Goal: Task Accomplishment & Management: Use online tool/utility

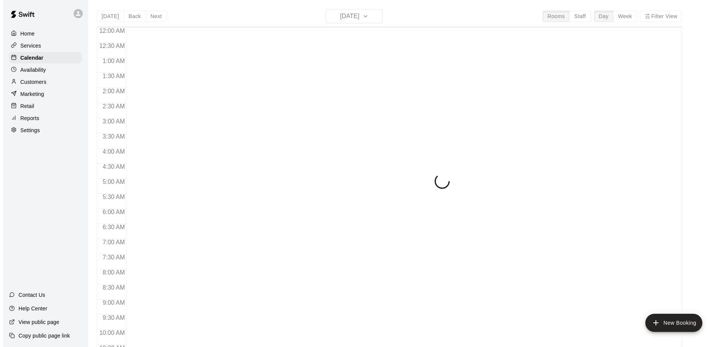
scroll to position [377, 0]
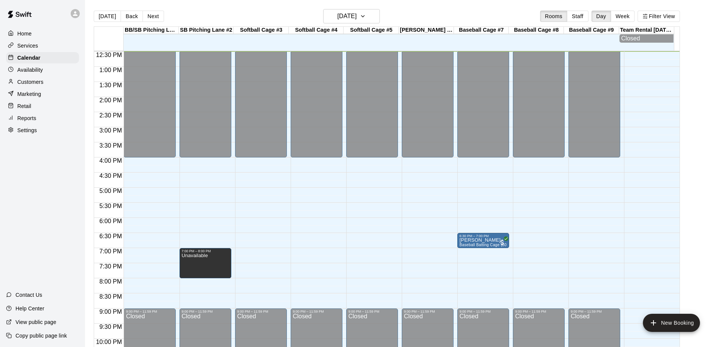
click at [28, 94] on p "Marketing" at bounding box center [29, 94] width 24 height 8
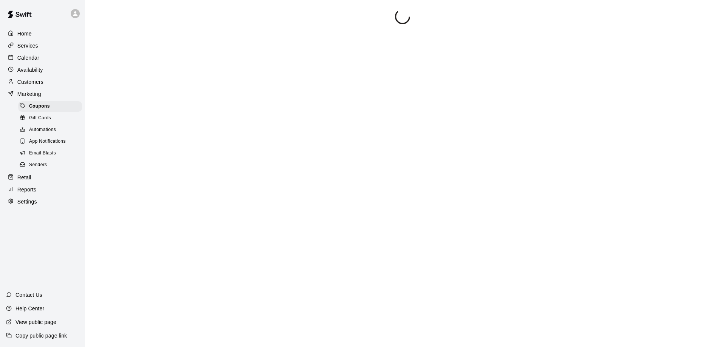
click at [43, 156] on span "Email Blasts" at bounding box center [42, 154] width 27 height 8
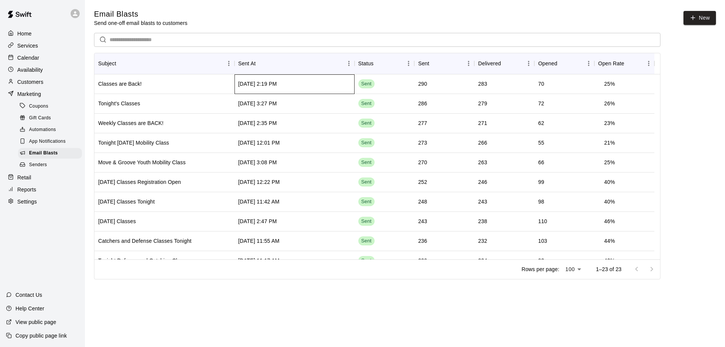
drag, startPoint x: 337, startPoint y: 83, endPoint x: 327, endPoint y: 43, distance: 41.5
click at [327, 43] on div "​ Subject Sent At Status Sent Delivered Opened Open Rate Classes are Back! Jul …" at bounding box center [377, 146] width 567 height 227
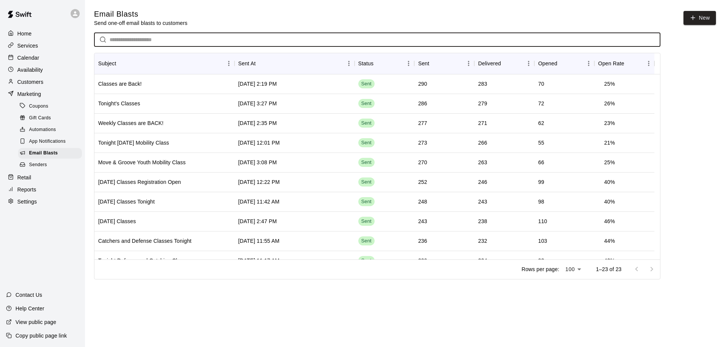
click at [329, 43] on input "text" at bounding box center [385, 40] width 551 height 14
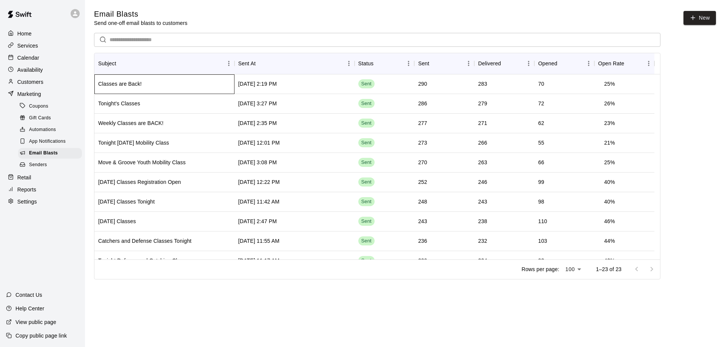
drag, startPoint x: 319, startPoint y: 84, endPoint x: 135, endPoint y: 84, distance: 183.6
drag, startPoint x: 135, startPoint y: 84, endPoint x: 102, endPoint y: 77, distance: 34.3
click at [102, 77] on div "Classes are Back!" at bounding box center [164, 84] width 140 height 20
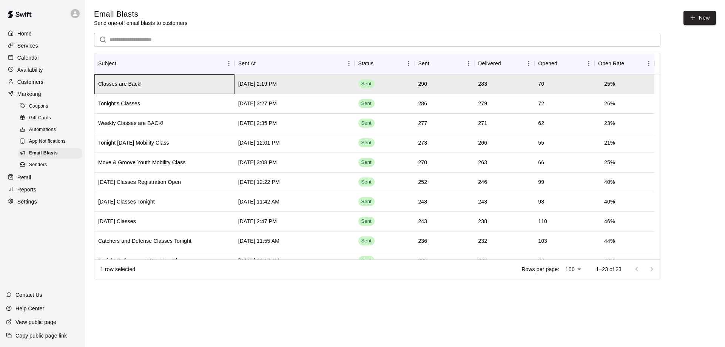
click at [99, 79] on div "Classes are Back!" at bounding box center [164, 84] width 140 height 20
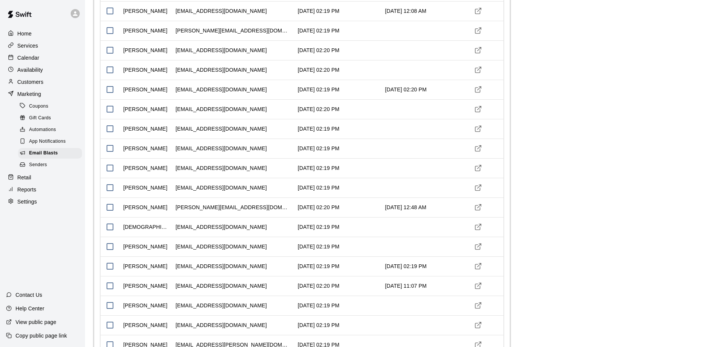
scroll to position [1556, 0]
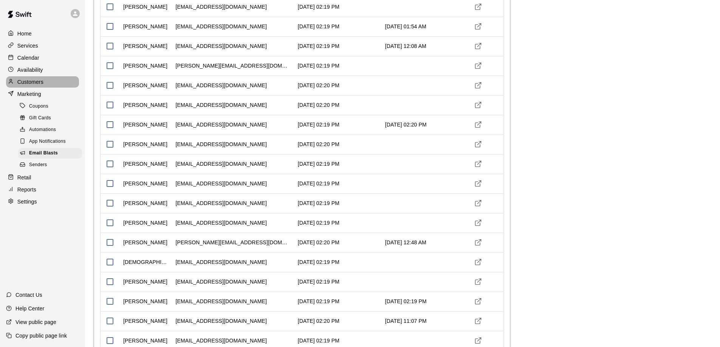
click at [39, 83] on p "Customers" at bounding box center [30, 82] width 26 height 8
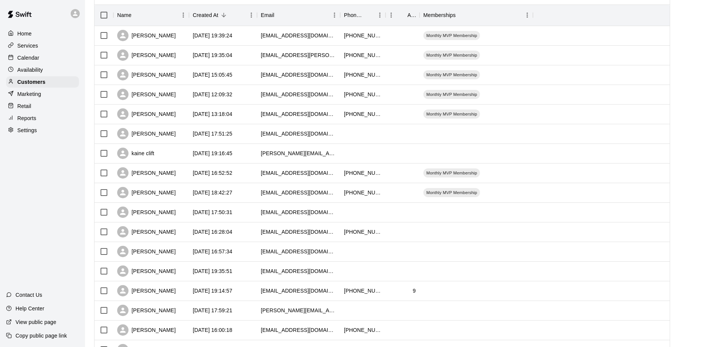
scroll to position [76, 0]
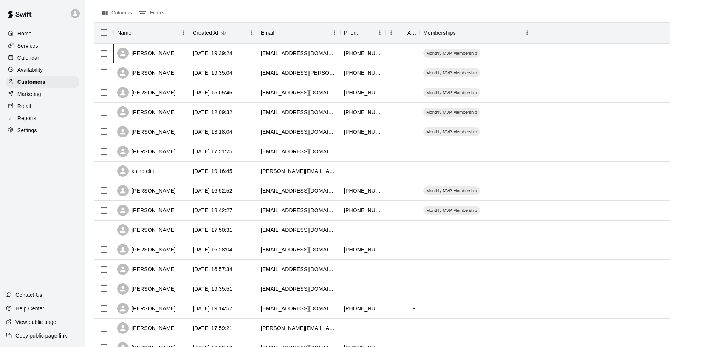
click at [179, 54] on div "[PERSON_NAME]" at bounding box center [151, 54] width 76 height 20
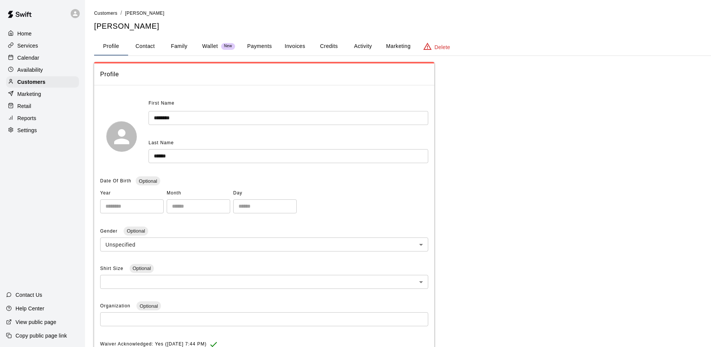
click at [402, 45] on button "Marketing" at bounding box center [398, 46] width 37 height 18
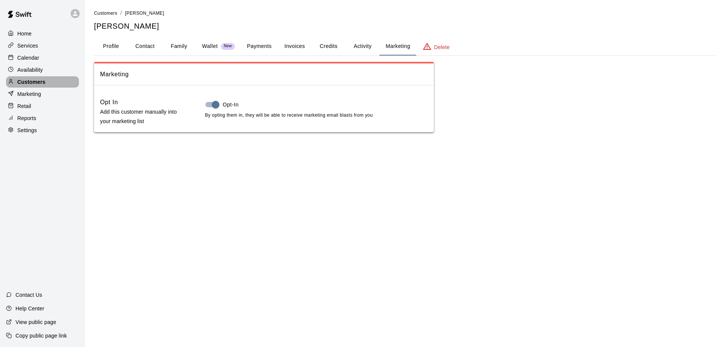
click at [29, 84] on p "Customers" at bounding box center [31, 82] width 28 height 8
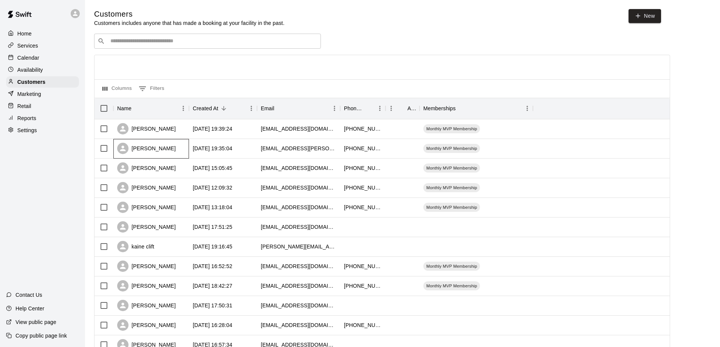
click at [172, 153] on div "[PERSON_NAME]" at bounding box center [151, 149] width 76 height 20
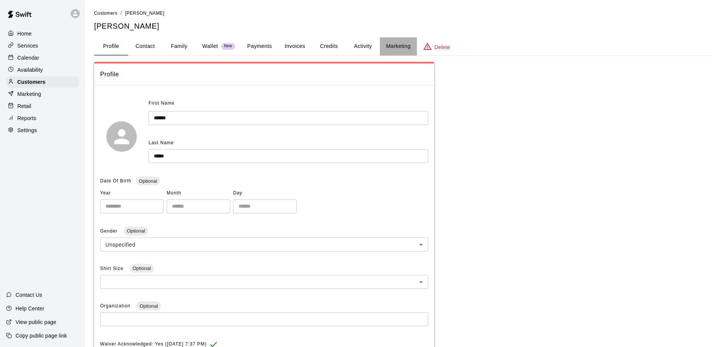
click at [394, 43] on button "Marketing" at bounding box center [398, 46] width 37 height 18
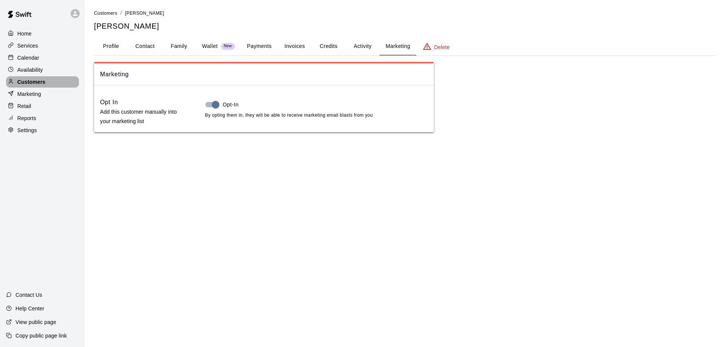
click at [31, 86] on p "Customers" at bounding box center [31, 82] width 28 height 8
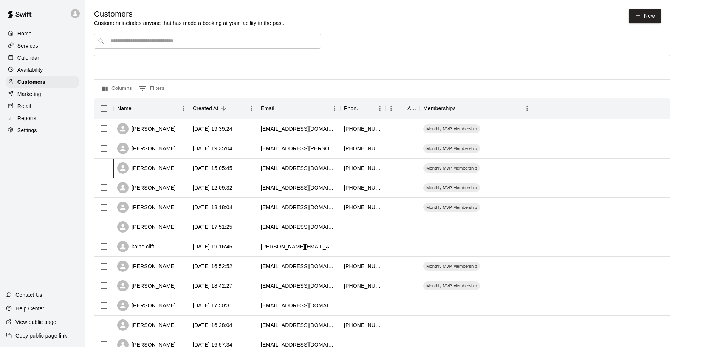
click at [177, 172] on div "[PERSON_NAME]" at bounding box center [151, 169] width 76 height 20
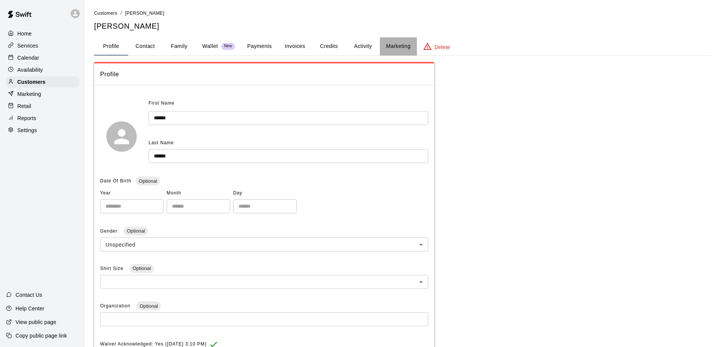
click at [399, 43] on button "Marketing" at bounding box center [398, 46] width 37 height 18
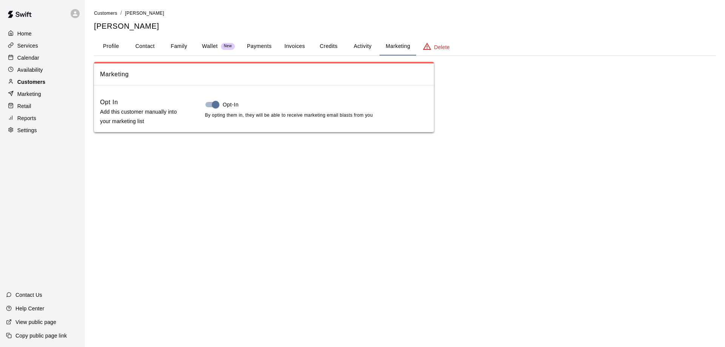
click at [29, 80] on p "Customers" at bounding box center [31, 82] width 28 height 8
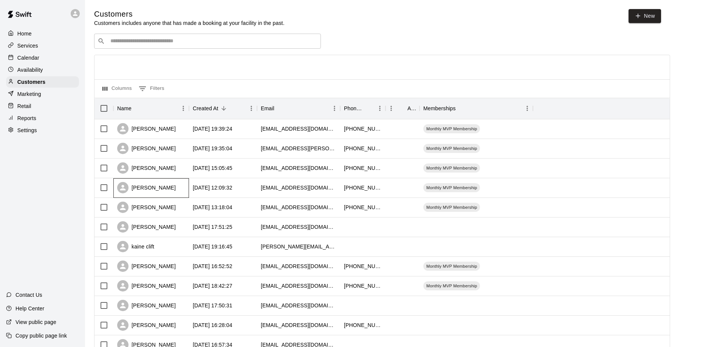
click at [178, 195] on div "[PERSON_NAME]" at bounding box center [151, 188] width 76 height 20
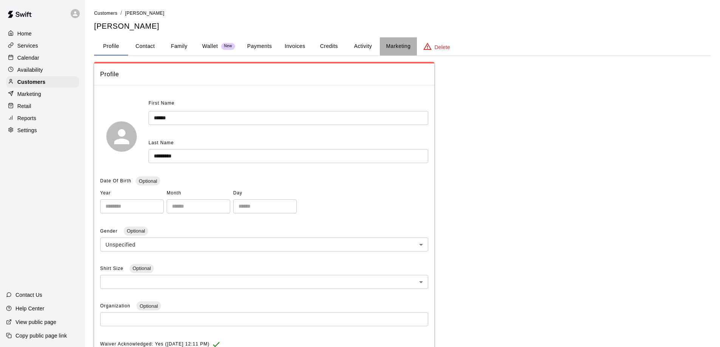
click at [399, 44] on button "Marketing" at bounding box center [398, 46] width 37 height 18
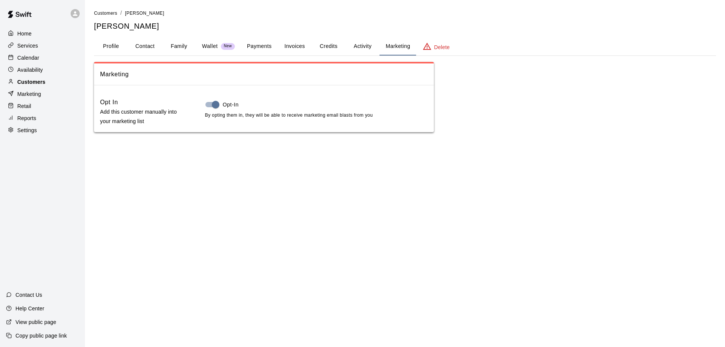
click at [32, 81] on p "Customers" at bounding box center [31, 82] width 28 height 8
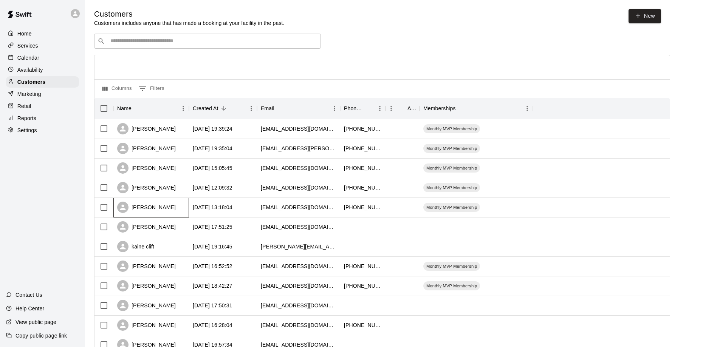
click at [179, 213] on div "[PERSON_NAME]" at bounding box center [151, 208] width 76 height 20
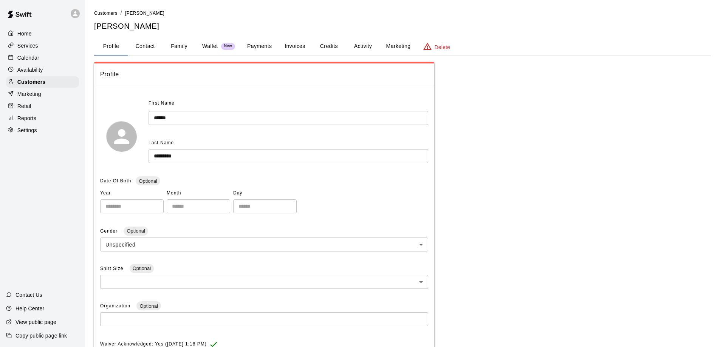
click at [399, 47] on button "Marketing" at bounding box center [398, 46] width 37 height 18
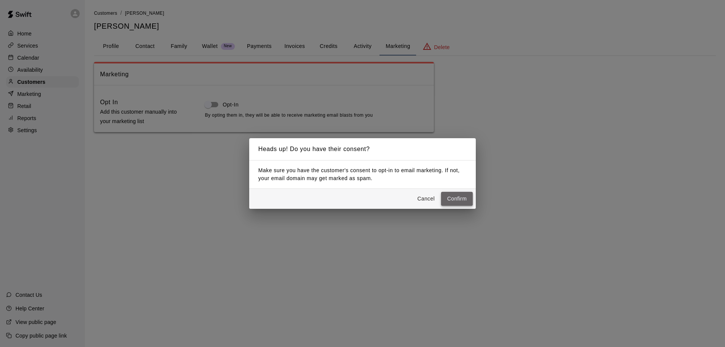
click at [460, 199] on button "Confirm" at bounding box center [457, 199] width 32 height 14
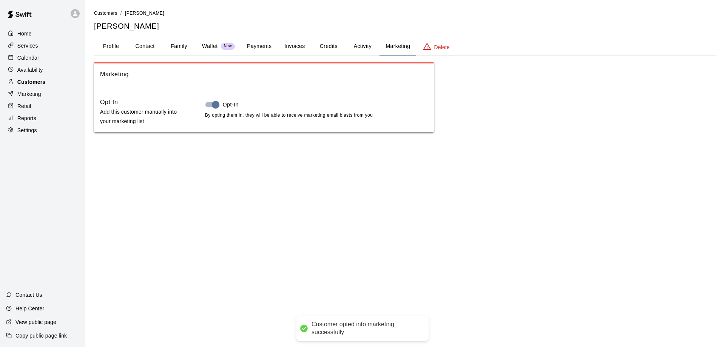
click at [45, 84] on p "Customers" at bounding box center [31, 82] width 28 height 8
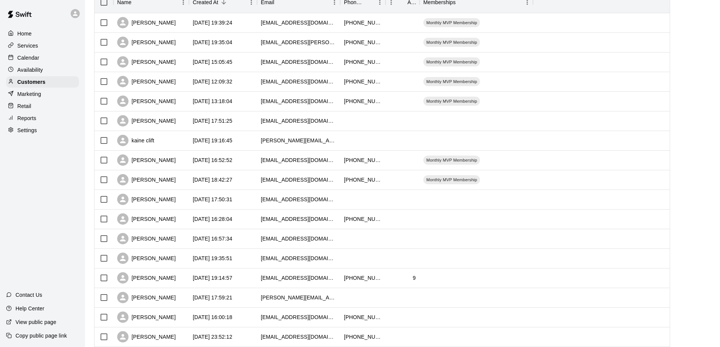
scroll to position [42, 0]
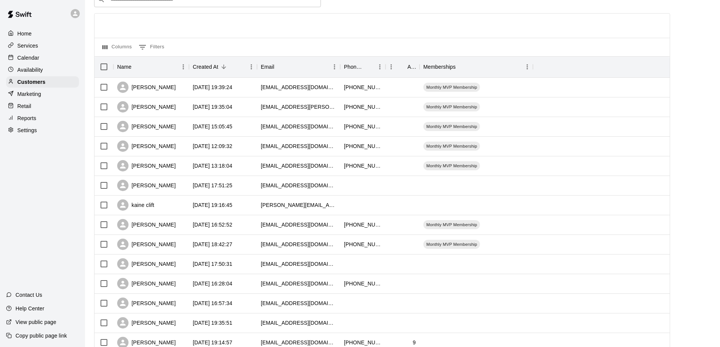
click at [31, 58] on p "Calendar" at bounding box center [28, 58] width 22 height 8
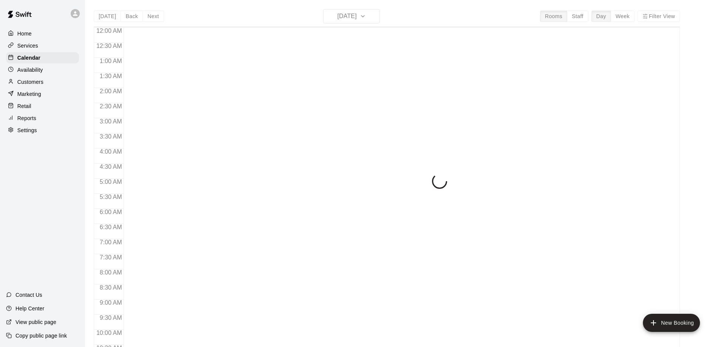
scroll to position [379, 0]
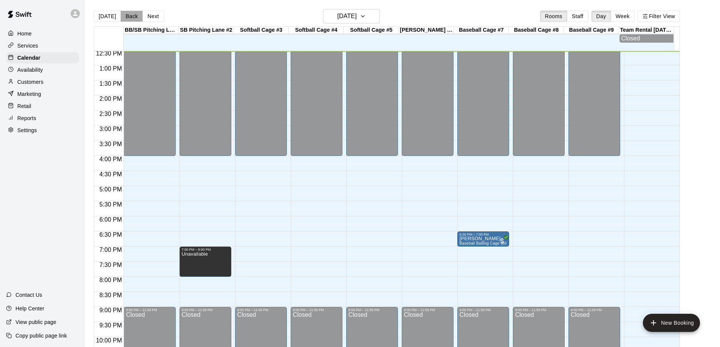
click at [129, 16] on button "Back" at bounding box center [131, 16] width 22 height 11
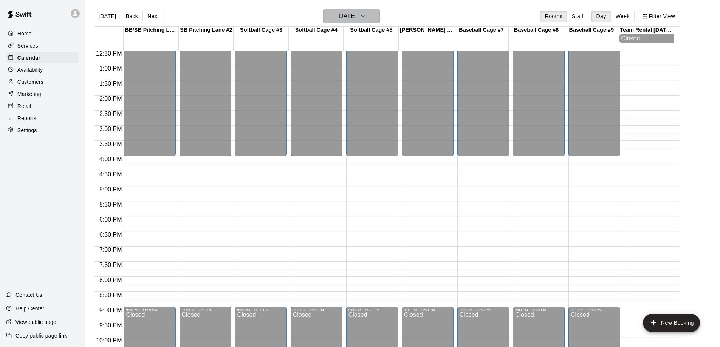
click at [366, 17] on icon "button" at bounding box center [363, 16] width 6 height 9
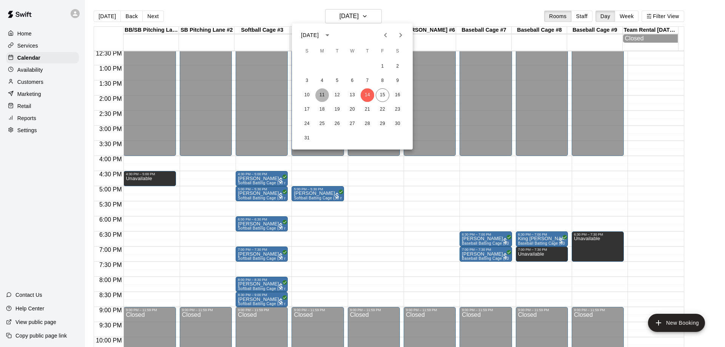
click at [323, 95] on button "11" at bounding box center [322, 95] width 14 height 14
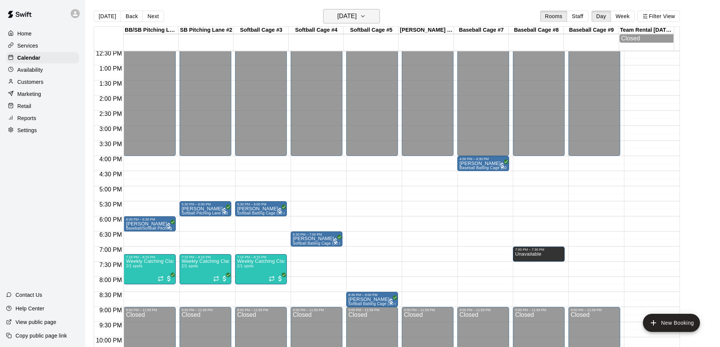
click at [366, 17] on icon "button" at bounding box center [363, 16] width 6 height 9
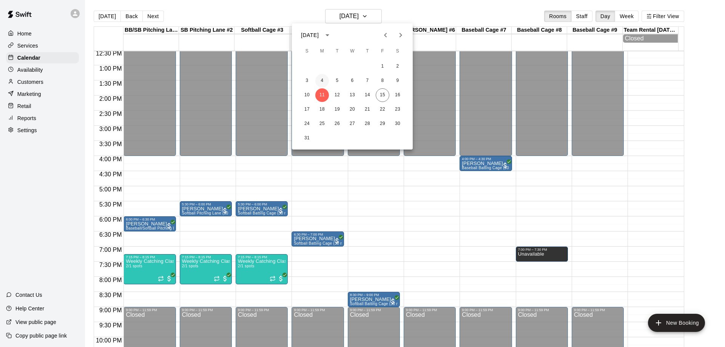
click at [322, 80] on button "4" at bounding box center [322, 81] width 14 height 14
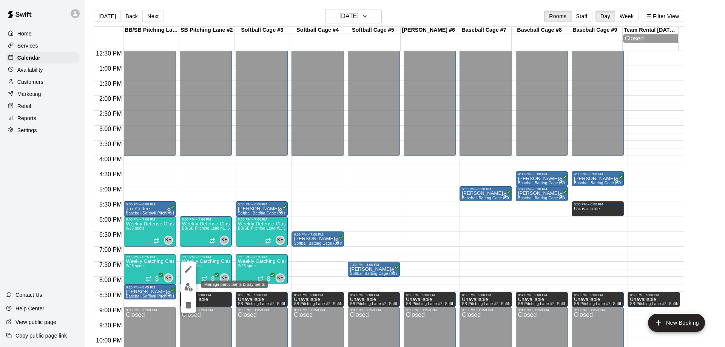
click at [186, 286] on img "edit" at bounding box center [188, 287] width 9 height 9
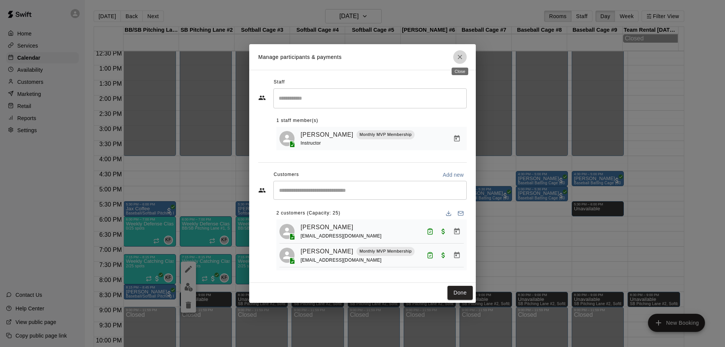
click at [461, 55] on icon "Close" at bounding box center [460, 57] width 8 height 8
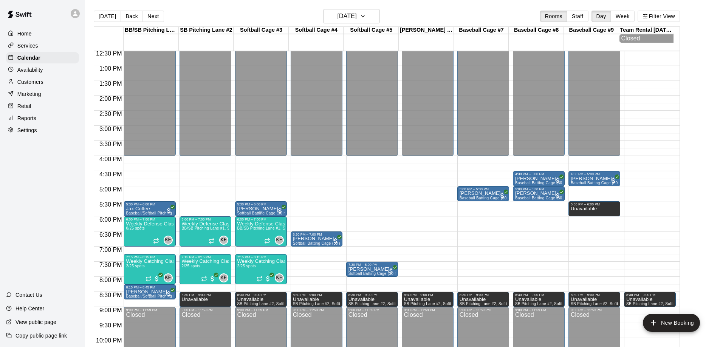
click at [26, 82] on p "Customers" at bounding box center [30, 82] width 26 height 8
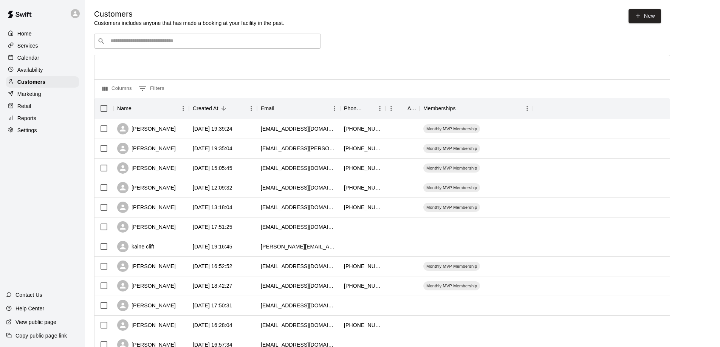
click at [193, 42] on input "Search customers by name or email" at bounding box center [212, 41] width 209 height 8
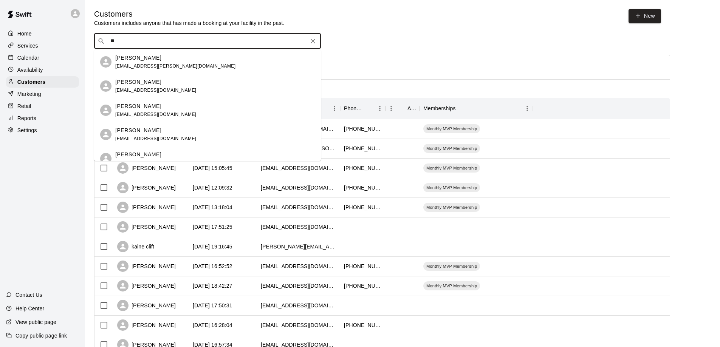
type input "*"
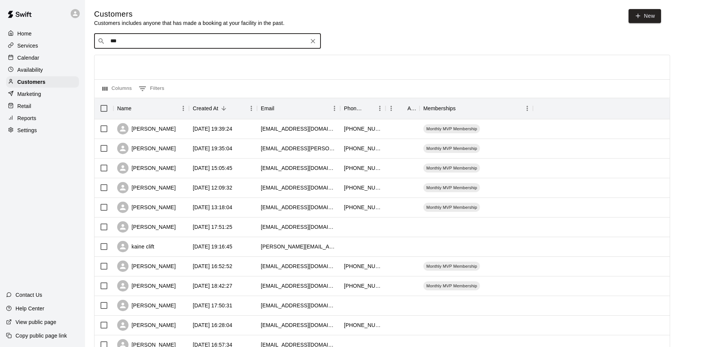
type input "****"
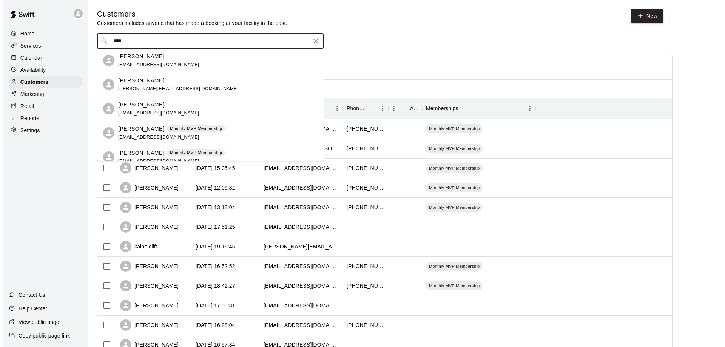
scroll to position [378, 0]
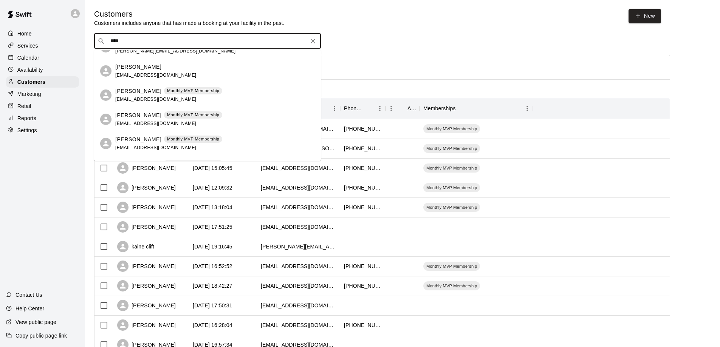
click at [239, 70] on div "Cambryn Johnson ashleysummers1988@icloud.com" at bounding box center [214, 71] width 199 height 16
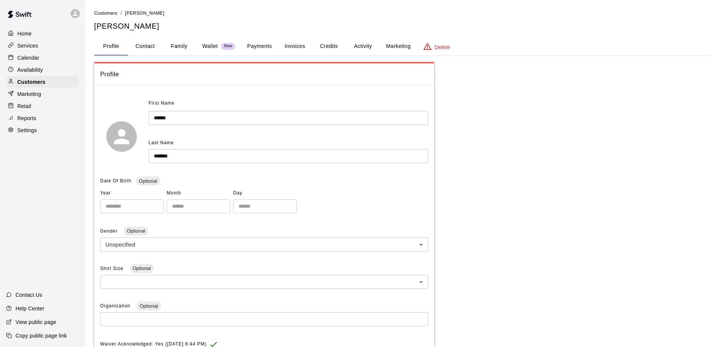
click at [392, 46] on button "Marketing" at bounding box center [398, 46] width 37 height 18
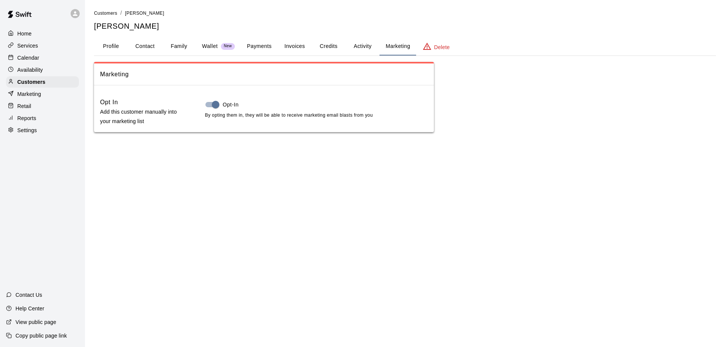
click at [30, 97] on p "Marketing" at bounding box center [29, 94] width 24 height 8
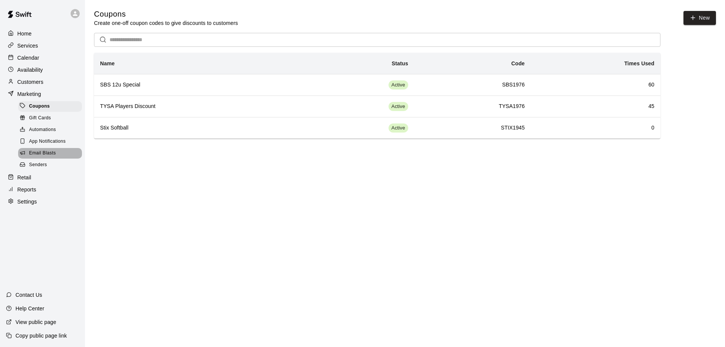
click at [44, 156] on span "Email Blasts" at bounding box center [42, 154] width 27 height 8
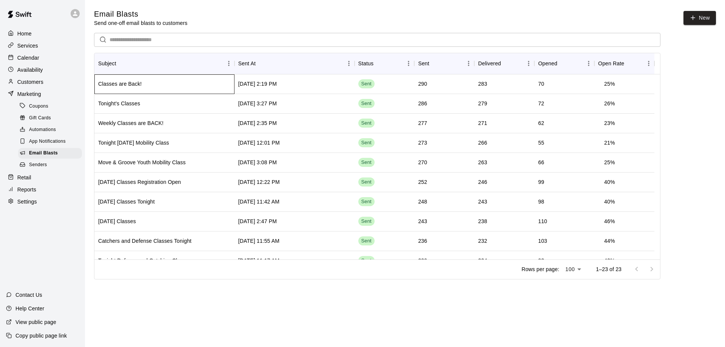
click at [160, 85] on div "Classes are Back!" at bounding box center [164, 84] width 140 height 20
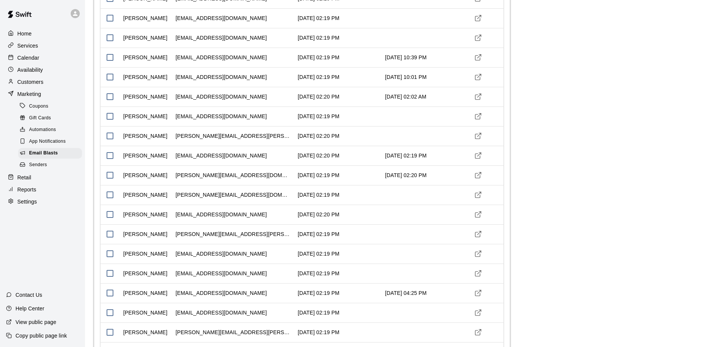
scroll to position [378, 0]
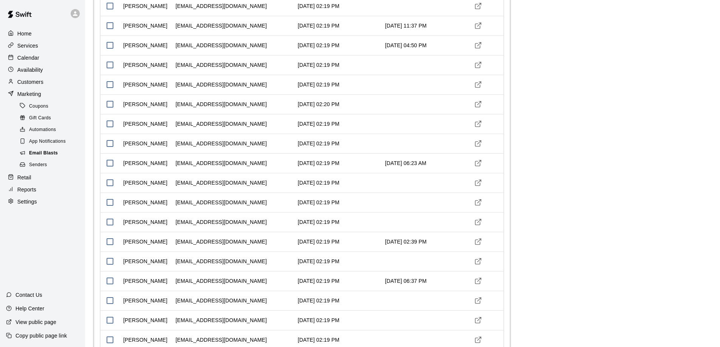
click at [39, 153] on div "Email Blasts" at bounding box center [50, 153] width 64 height 11
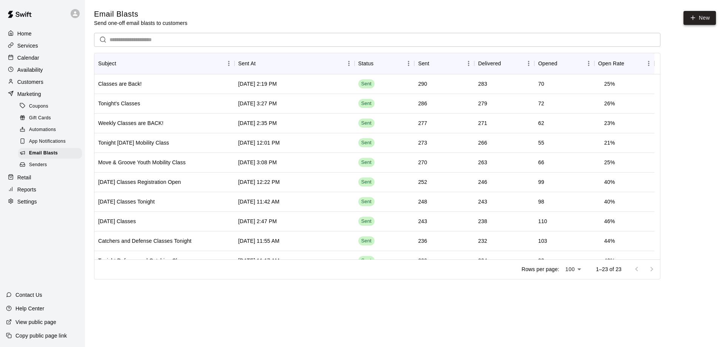
click at [705, 16] on link "New" at bounding box center [700, 18] width 32 height 14
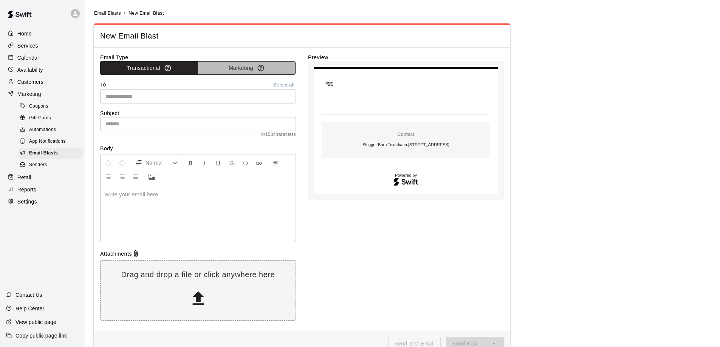
click at [236, 71] on button "Marketing" at bounding box center [247, 68] width 98 height 14
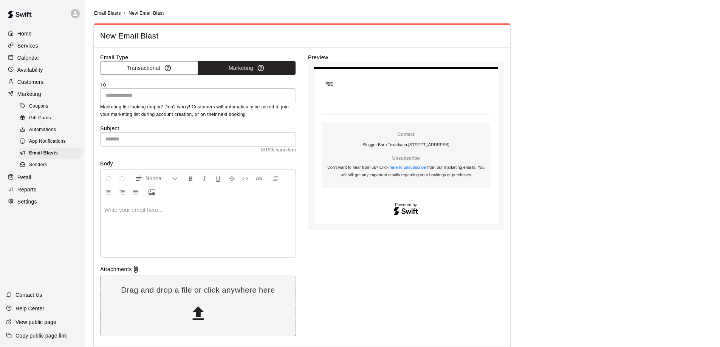
click at [189, 90] on div "​" at bounding box center [198, 95] width 196 height 14
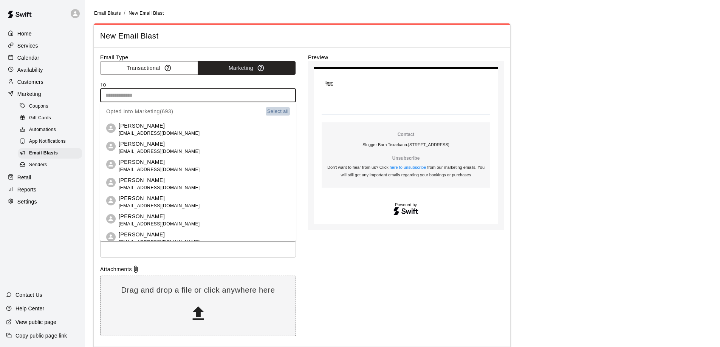
click at [266, 111] on button "Select all" at bounding box center [278, 111] width 24 height 9
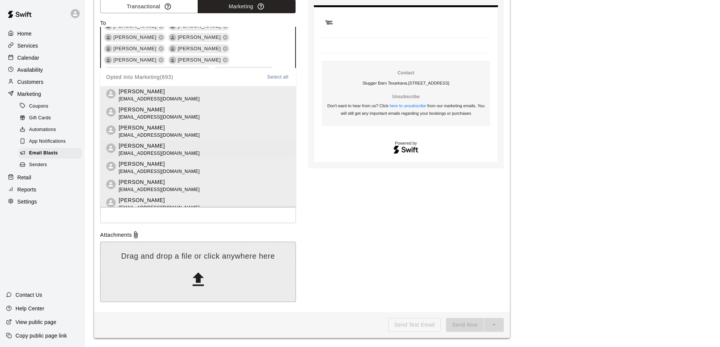
click at [200, 269] on div "Drag and drop a file or click anywhere here" at bounding box center [197, 272] width 195 height 42
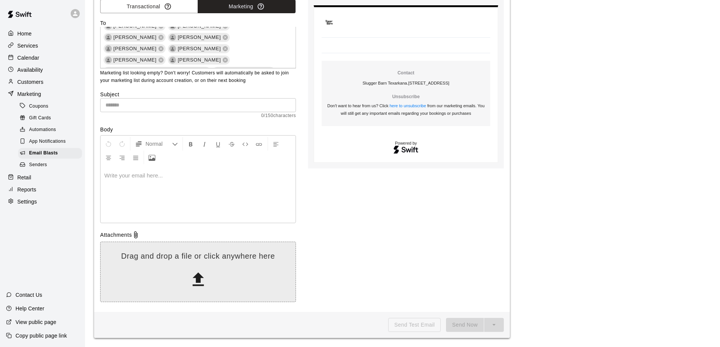
scroll to position [2864, 0]
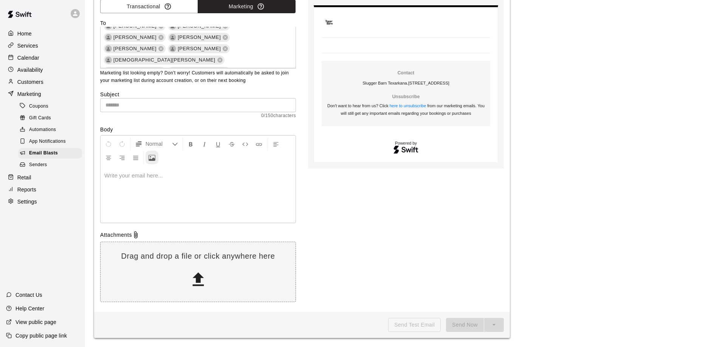
click at [153, 159] on icon "Upload Image" at bounding box center [151, 157] width 7 height 7
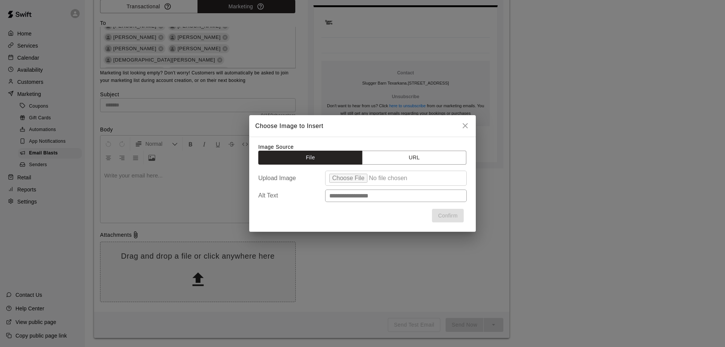
click at [347, 178] on input "file" at bounding box center [396, 178] width 142 height 15
click at [351, 178] on input "file" at bounding box center [396, 178] width 142 height 15
type input "**********"
click at [409, 198] on input "text" at bounding box center [396, 196] width 142 height 12
type input "**********"
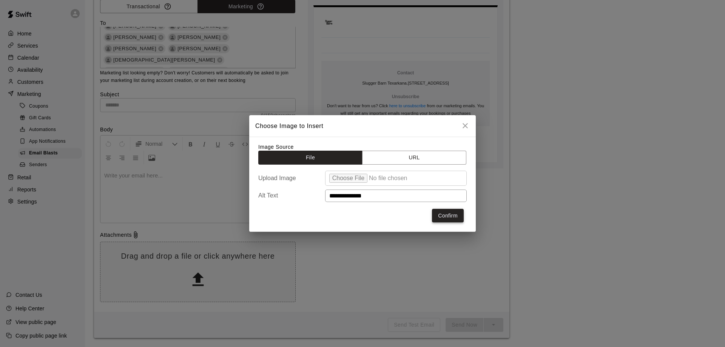
click at [445, 215] on button "Confirm" at bounding box center [448, 216] width 32 height 14
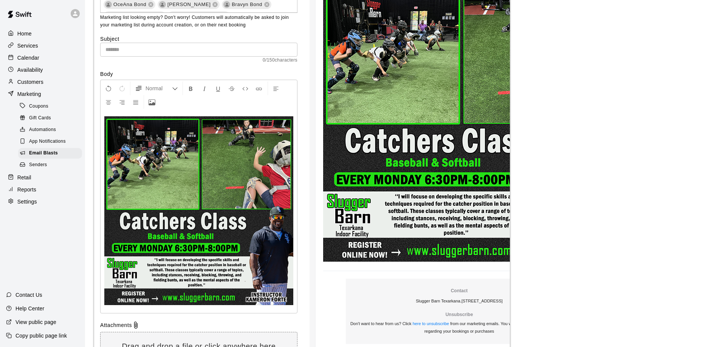
scroll to position [137, 0]
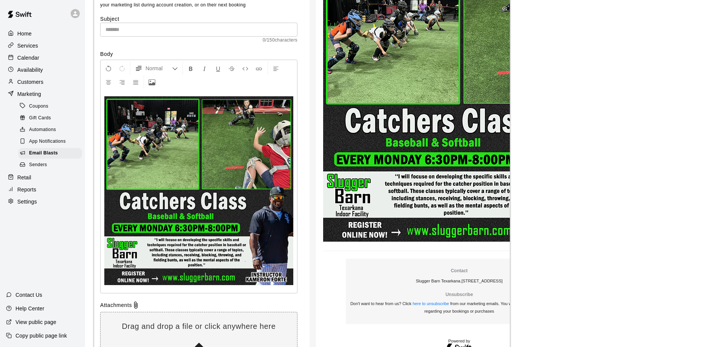
click at [249, 175] on img at bounding box center [198, 190] width 189 height 189
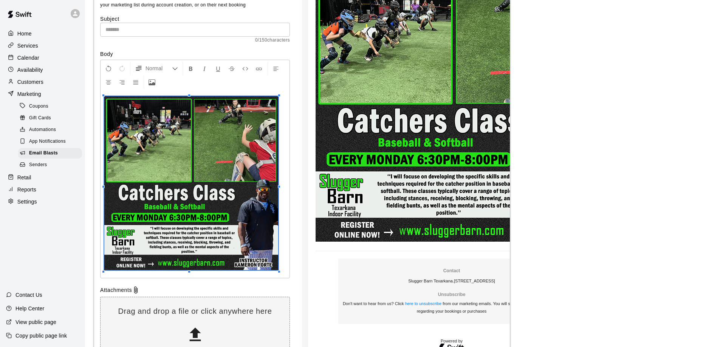
click at [278, 265] on p at bounding box center [194, 184] width 181 height 176
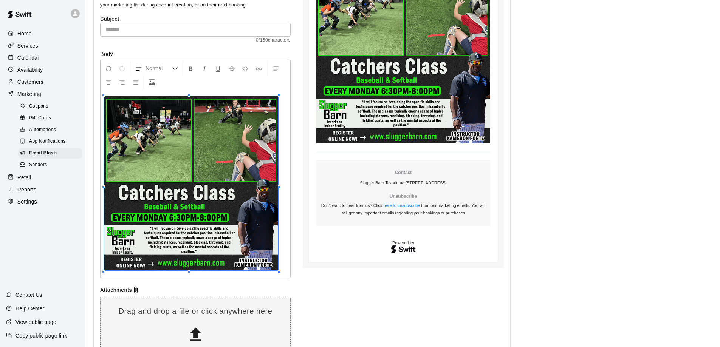
scroll to position [3057, 0]
click at [109, 83] on icon "Center Align" at bounding box center [108, 82] width 7 height 7
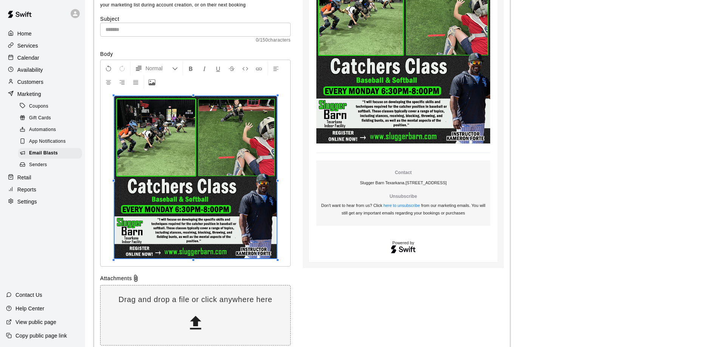
click at [271, 255] on span at bounding box center [195, 178] width 162 height 164
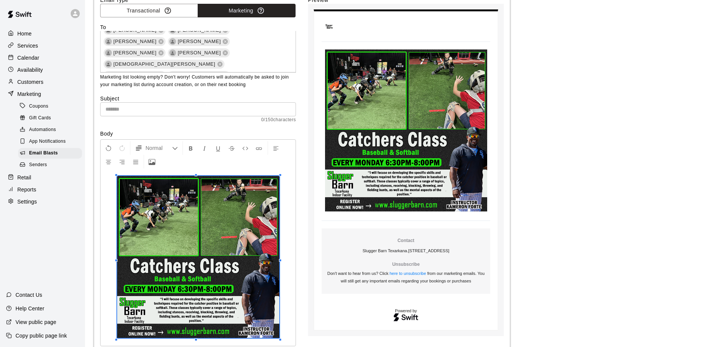
scroll to position [76, 0]
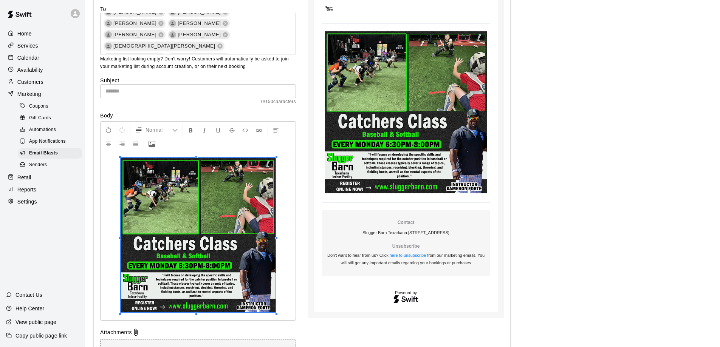
click at [272, 306] on span at bounding box center [198, 236] width 154 height 157
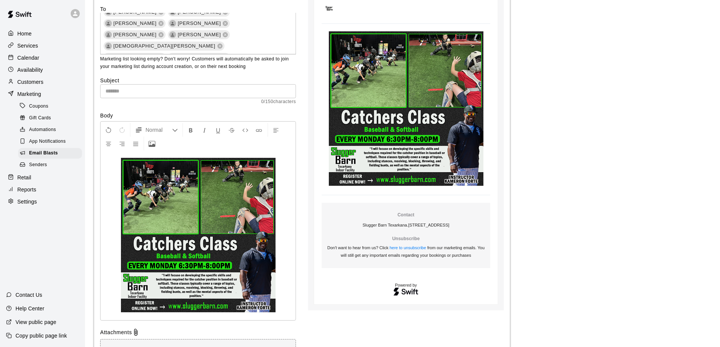
click at [113, 156] on div at bounding box center [197, 236] width 195 height 168
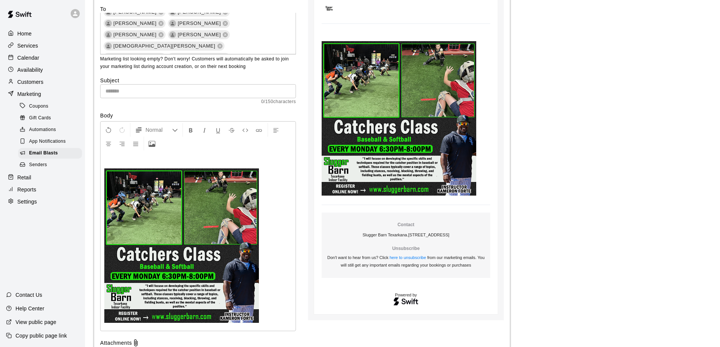
click at [136, 162] on p at bounding box center [197, 162] width 187 height 8
click at [155, 202] on img at bounding box center [181, 245] width 154 height 154
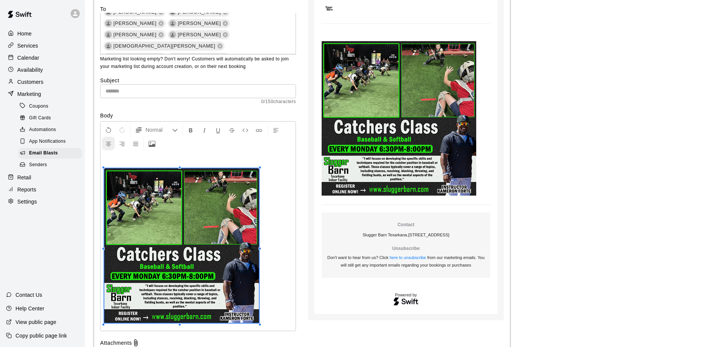
click at [111, 144] on icon "Center Align" at bounding box center [108, 144] width 7 height 7
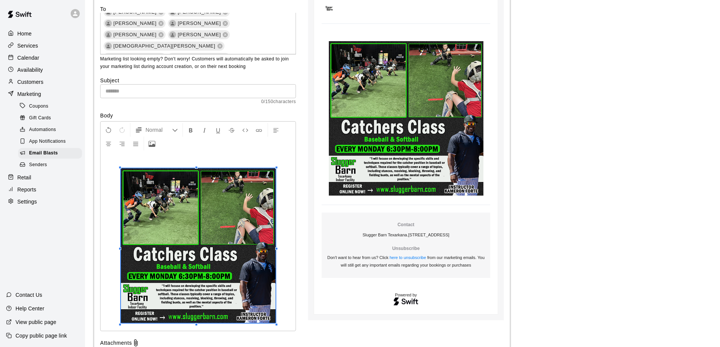
click at [193, 161] on p at bounding box center [197, 162] width 187 height 8
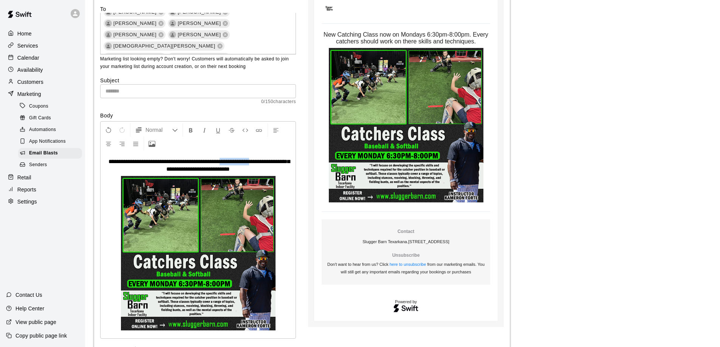
drag, startPoint x: 283, startPoint y: 161, endPoint x: 249, endPoint y: 160, distance: 33.6
click at [249, 160] on span "**********" at bounding box center [198, 165] width 181 height 13
click at [171, 167] on span "**********" at bounding box center [198, 165] width 181 height 13
click at [237, 171] on p "**********" at bounding box center [197, 165] width 187 height 15
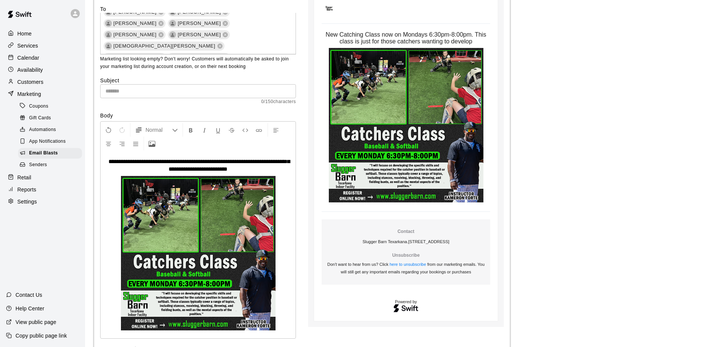
click at [254, 169] on p "**********" at bounding box center [197, 165] width 187 height 15
click at [277, 162] on span "**********" at bounding box center [198, 165] width 181 height 13
click at [244, 169] on p "**********" at bounding box center [197, 165] width 187 height 15
drag, startPoint x: 248, startPoint y: 162, endPoint x: 247, endPoint y: 170, distance: 7.2
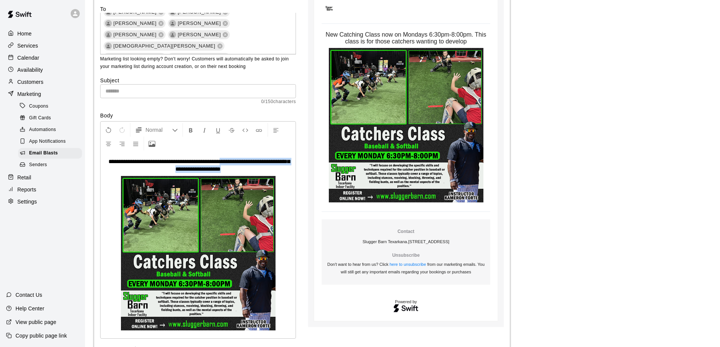
click at [247, 170] on p "**********" at bounding box center [197, 165] width 187 height 15
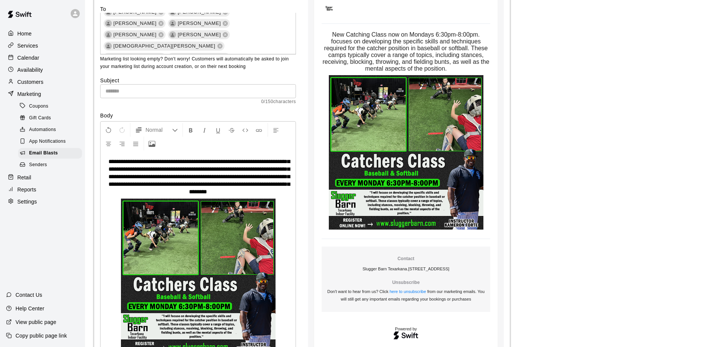
click at [253, 162] on span "**********" at bounding box center [198, 177] width 181 height 36
click at [278, 161] on span "**********" at bounding box center [198, 177] width 181 height 36
drag, startPoint x: 269, startPoint y: 163, endPoint x: 255, endPoint y: 184, distance: 25.4
click at [255, 184] on span "**********" at bounding box center [198, 177] width 181 height 36
click at [278, 163] on span "**********" at bounding box center [198, 177] width 181 height 36
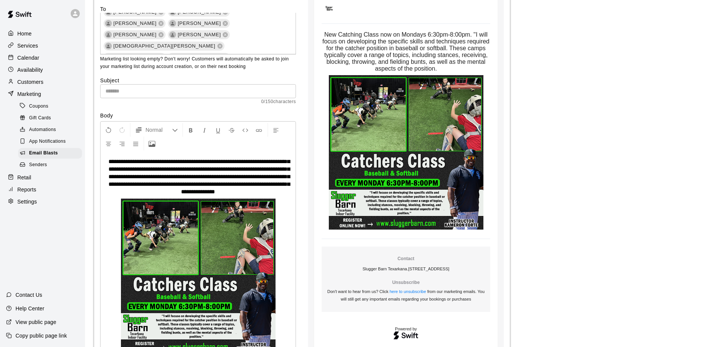
click at [277, 177] on span "**********" at bounding box center [198, 177] width 181 height 36
click at [248, 159] on span "**********" at bounding box center [198, 177] width 181 height 36
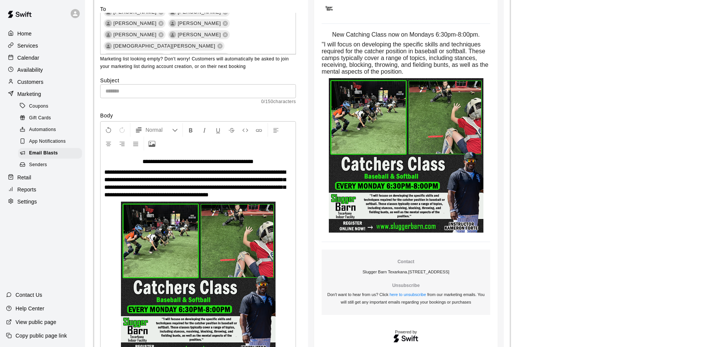
click at [252, 196] on span "**********" at bounding box center [194, 183] width 181 height 28
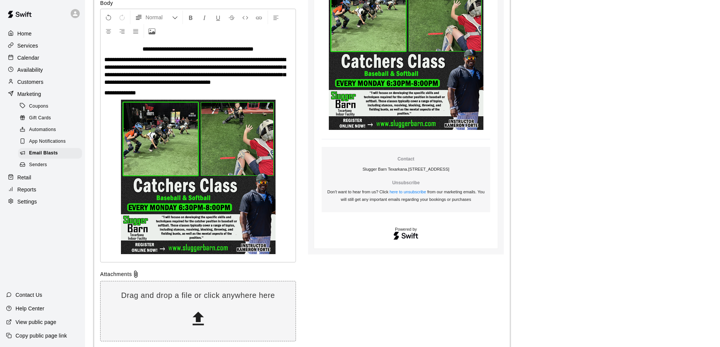
scroll to position [189, 0]
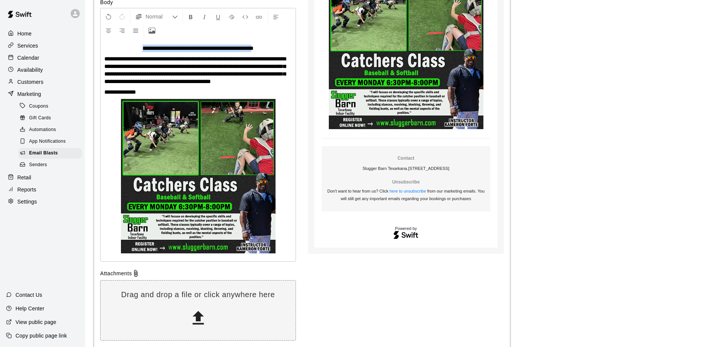
drag, startPoint x: 128, startPoint y: 48, endPoint x: 265, endPoint y: 51, distance: 137.1
click at [265, 51] on p "**********" at bounding box center [197, 49] width 187 height 8
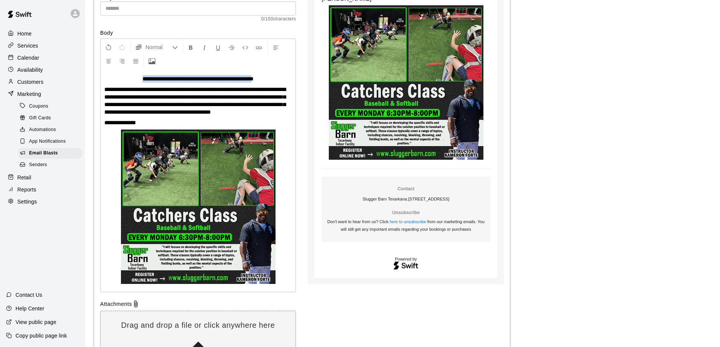
scroll to position [151, 0]
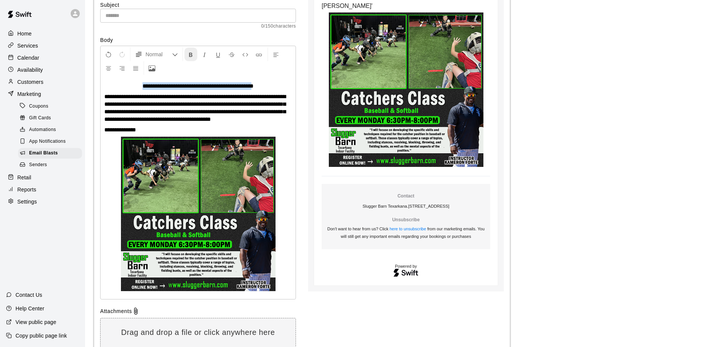
click at [193, 54] on icon "Format Bold" at bounding box center [190, 54] width 7 height 7
click at [293, 140] on div "**********" at bounding box center [197, 188] width 195 height 222
click at [178, 124] on div "**********" at bounding box center [197, 188] width 195 height 222
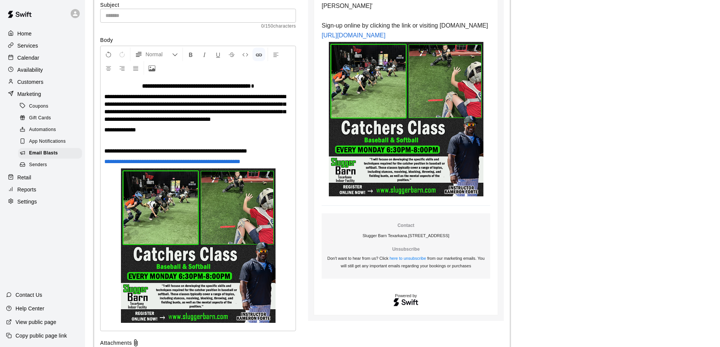
scroll to position [189, 0]
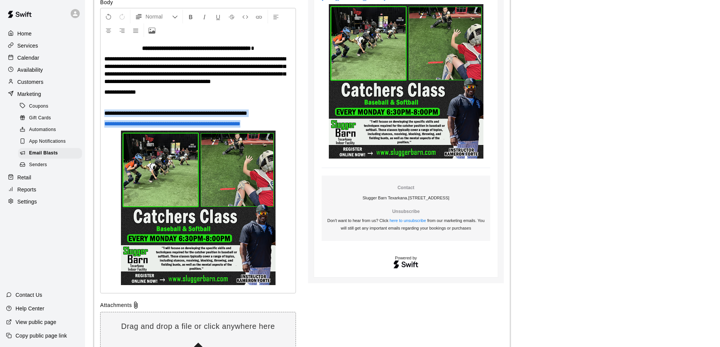
drag, startPoint x: 104, startPoint y: 111, endPoint x: 258, endPoint y: 121, distance: 154.8
click at [258, 121] on div "**********" at bounding box center [197, 166] width 195 height 254
click at [110, 31] on icon "Center Align" at bounding box center [108, 30] width 7 height 7
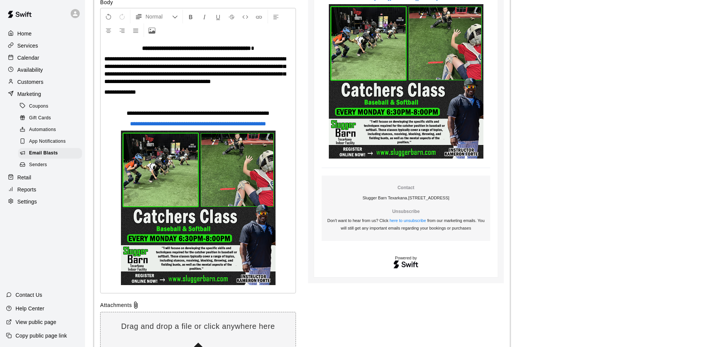
click at [288, 100] on p at bounding box center [197, 103] width 187 height 8
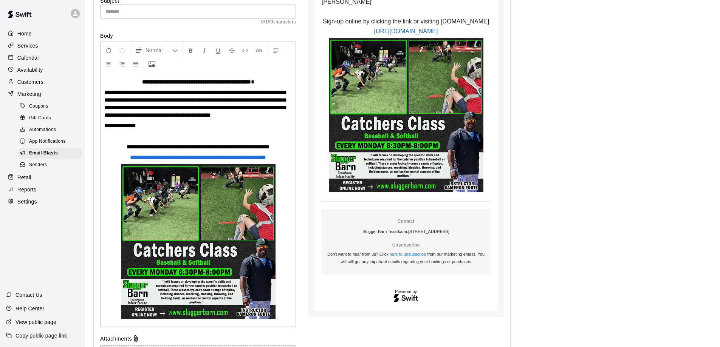
scroll to position [151, 0]
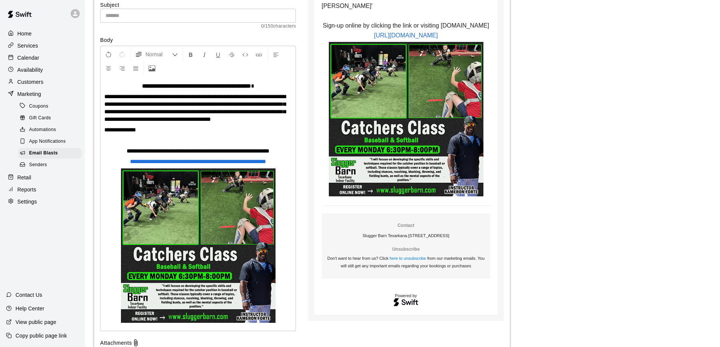
click at [213, 150] on span "**********" at bounding box center [198, 151] width 143 height 6
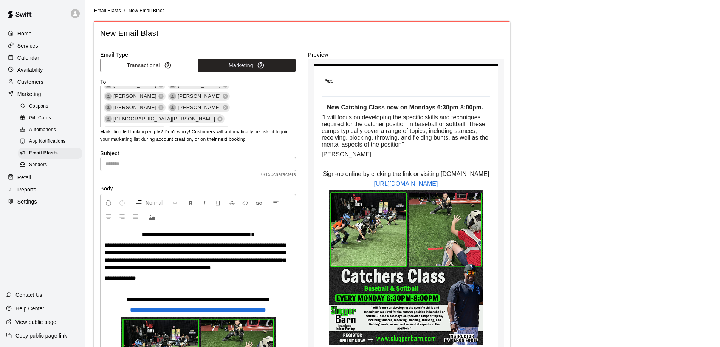
scroll to position [0, 0]
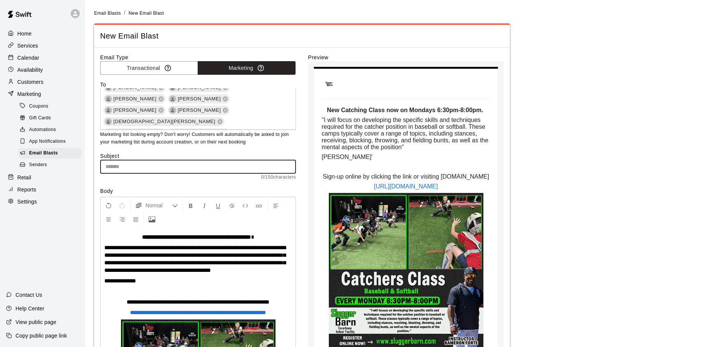
click at [153, 168] on input "text" at bounding box center [198, 167] width 196 height 14
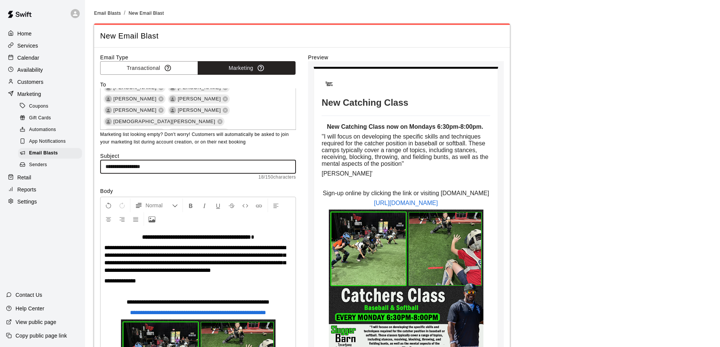
type input "**********"
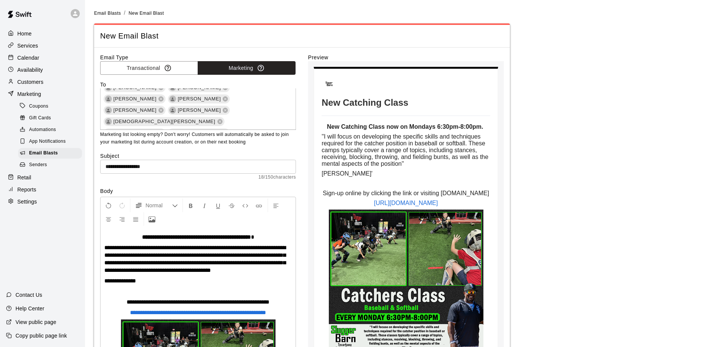
click at [307, 202] on div "Email Type Transactional Marketing To [PERSON_NAME] [PERSON_NAME] [PERSON_NAME]…" at bounding box center [301, 309] width 403 height 511
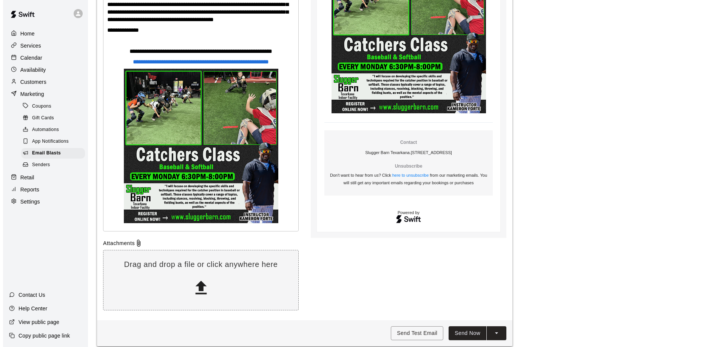
scroll to position [258, 0]
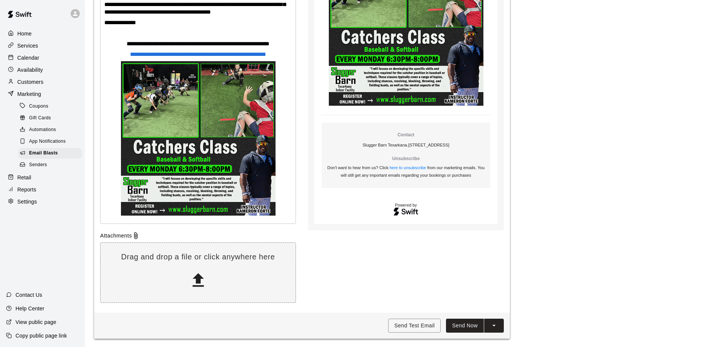
click at [459, 323] on button "Send Now" at bounding box center [465, 326] width 38 height 14
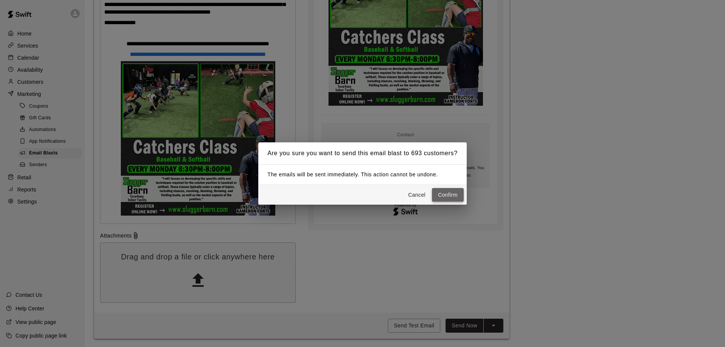
click at [445, 192] on button "Confirm" at bounding box center [448, 195] width 32 height 14
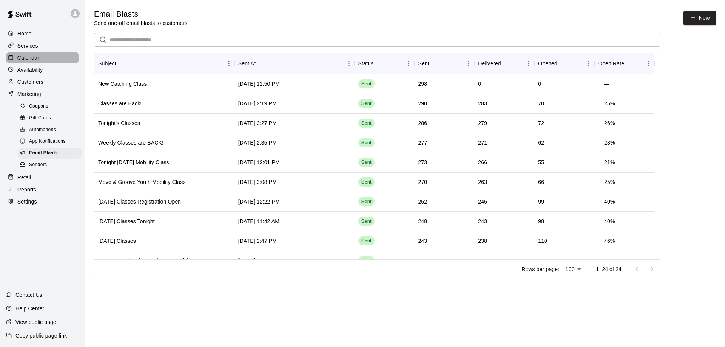
click at [29, 57] on p "Calendar" at bounding box center [28, 58] width 22 height 8
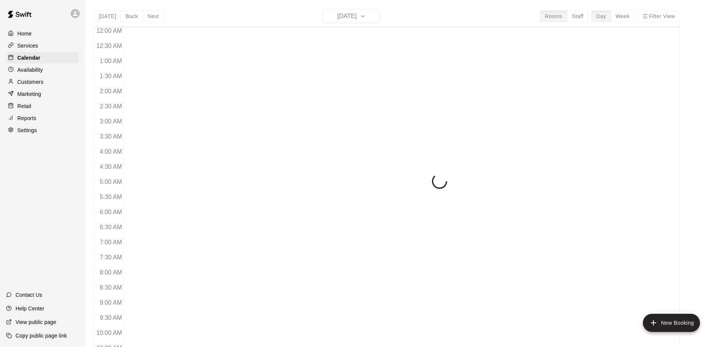
scroll to position [393, 0]
